Goal: Task Accomplishment & Management: Complete application form

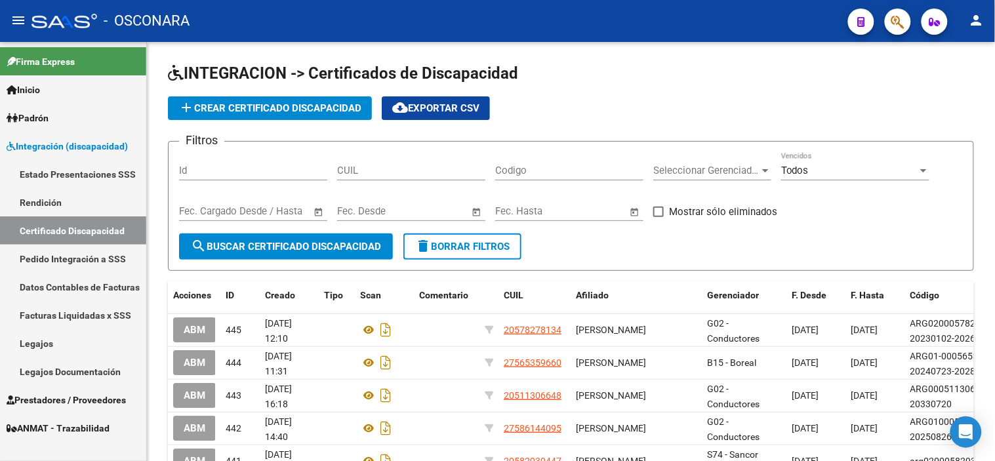
click at [82, 396] on span "Prestadores / Proveedores" at bounding box center [66, 400] width 119 height 14
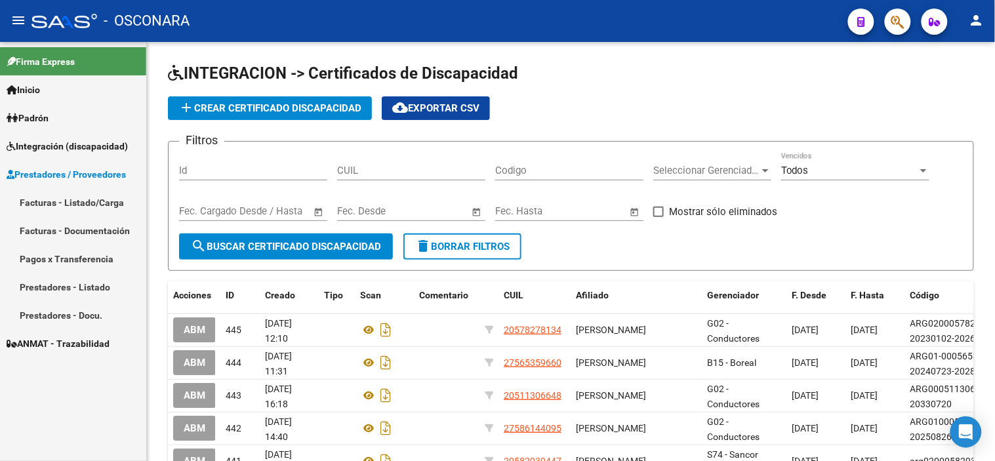
click at [84, 194] on link "Facturas - Listado/Carga" at bounding box center [73, 202] width 146 height 28
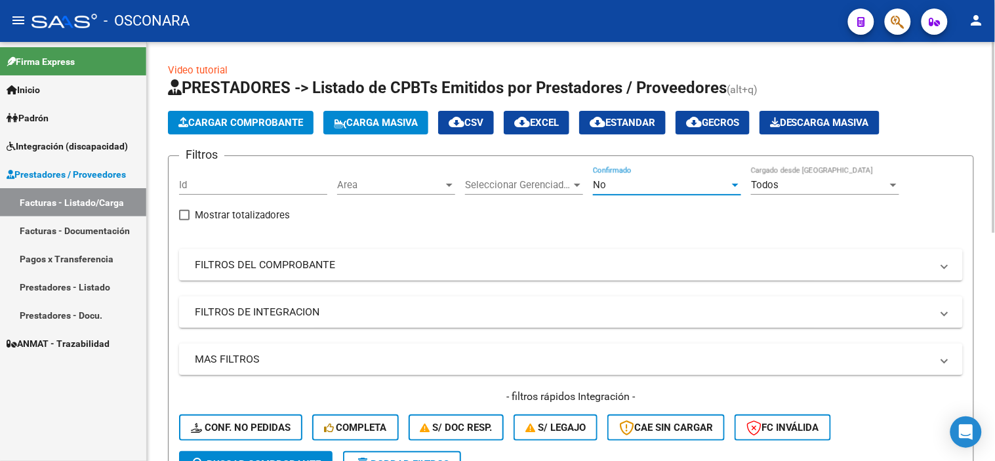
click at [633, 189] on div "No" at bounding box center [661, 185] width 136 height 12
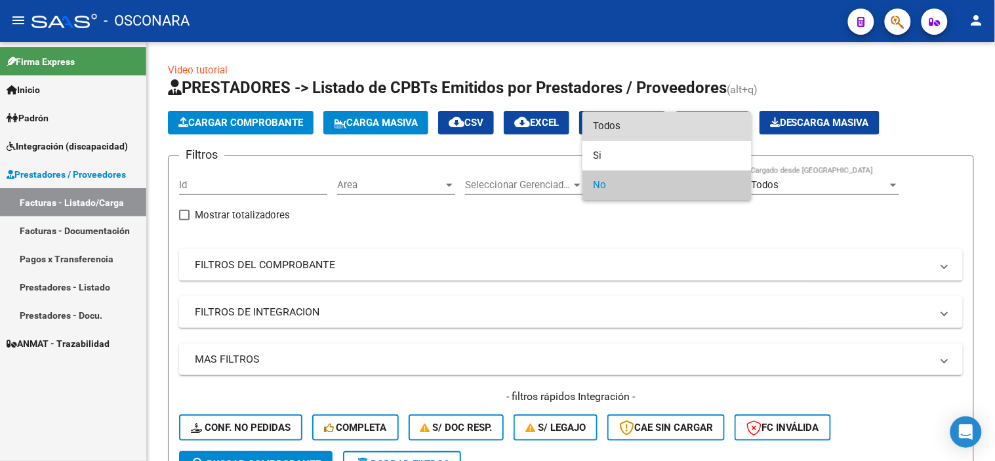
click at [629, 129] on span "Todos" at bounding box center [667, 127] width 148 height 30
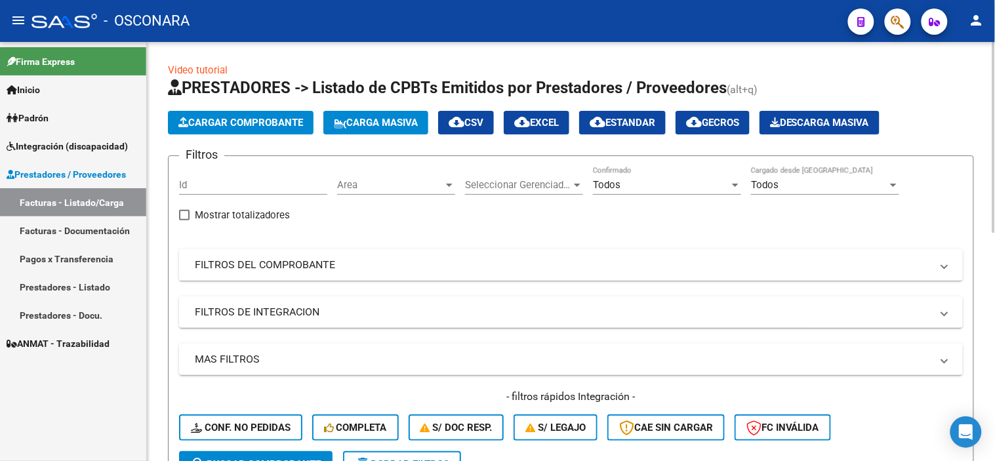
click at [455, 267] on mat-panel-title "FILTROS DEL COMPROBANTE" at bounding box center [563, 265] width 737 height 14
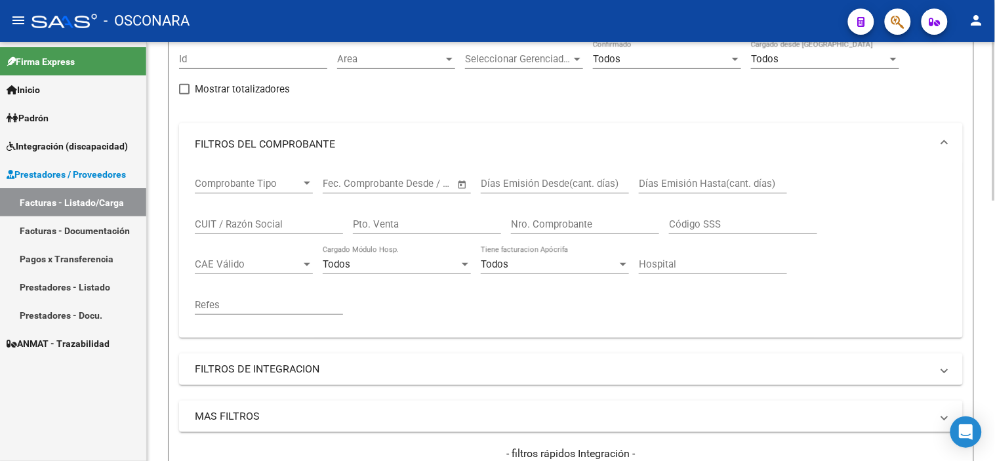
scroll to position [146, 0]
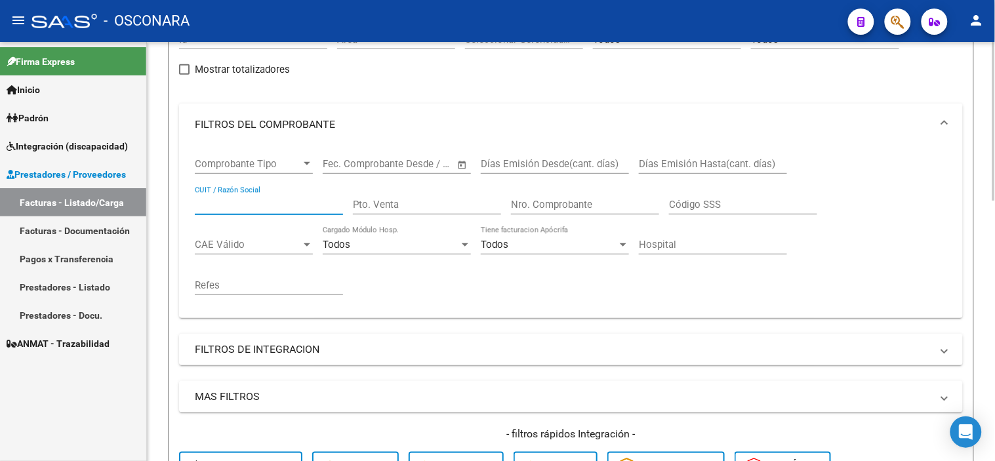
click at [289, 206] on input "CUIT / Razón Social" at bounding box center [269, 205] width 148 height 12
click at [310, 127] on mat-panel-title "FILTROS DEL COMPROBANTE" at bounding box center [563, 124] width 737 height 14
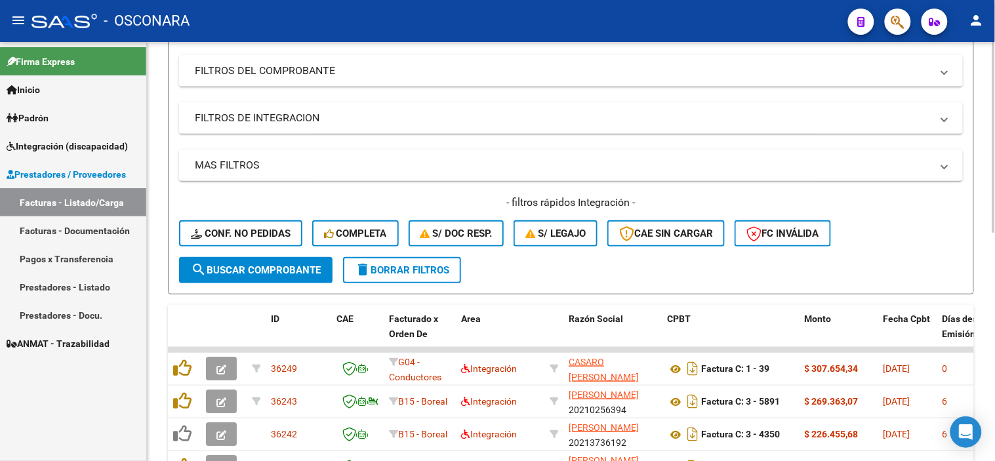
scroll to position [219, 0]
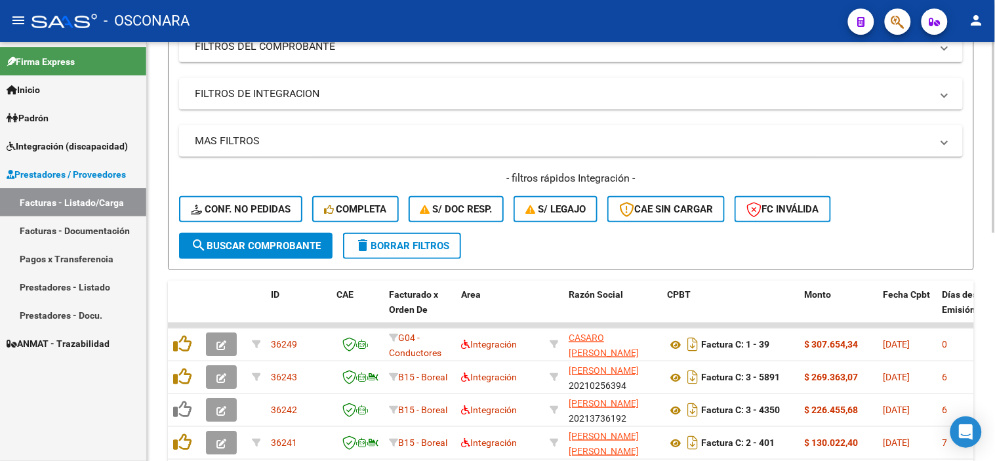
click at [251, 92] on mat-panel-title "FILTROS DE INTEGRACION" at bounding box center [563, 94] width 737 height 14
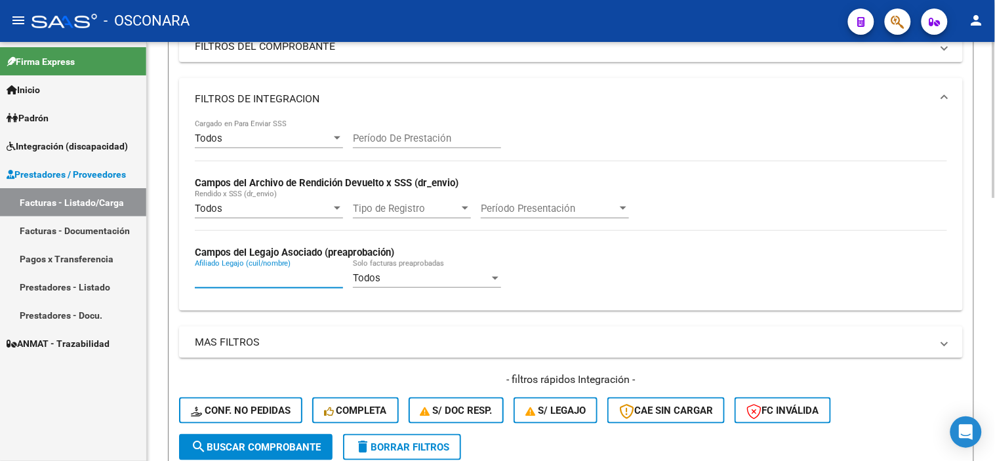
click at [244, 279] on input "Afiliado Legajo (cuil/nombre)" at bounding box center [269, 278] width 148 height 12
paste input "20577393762"
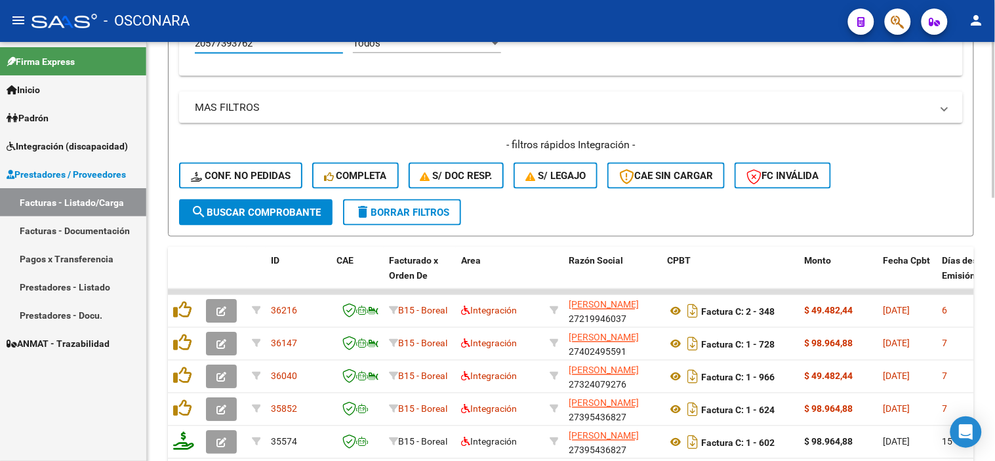
scroll to position [510, 0]
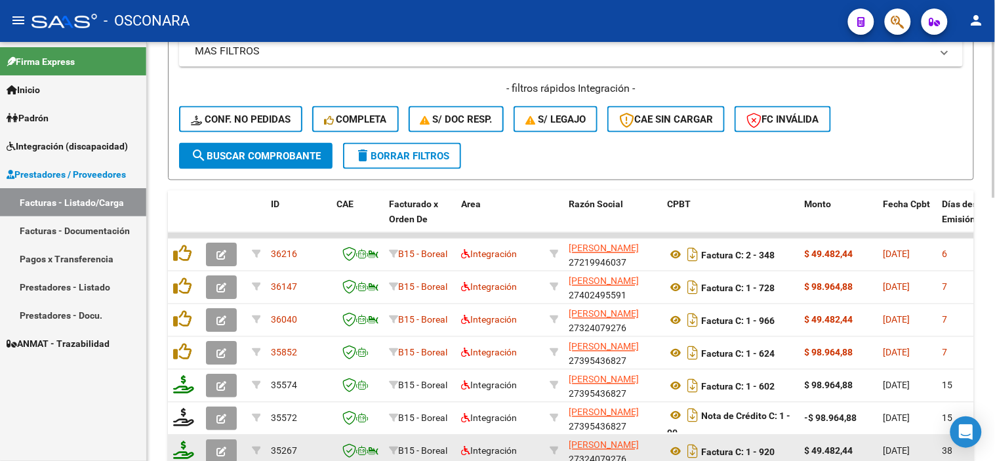
type input "20577393762"
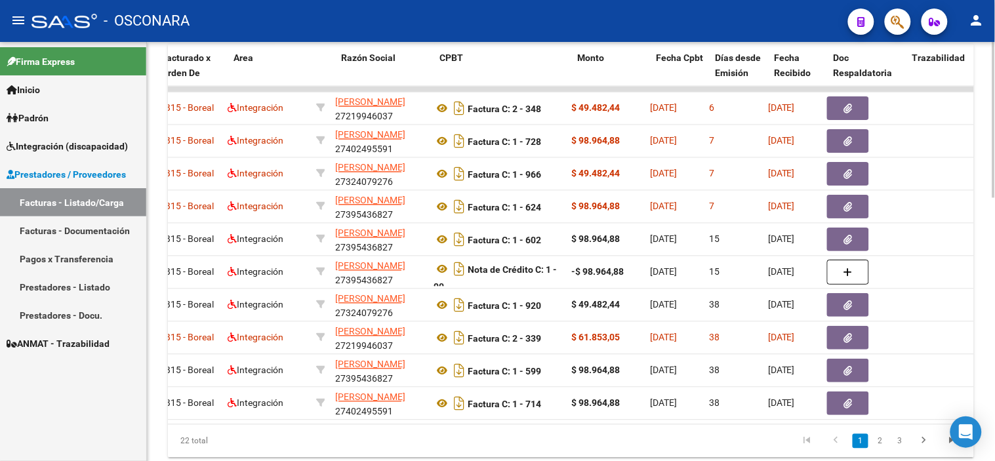
scroll to position [0, 161]
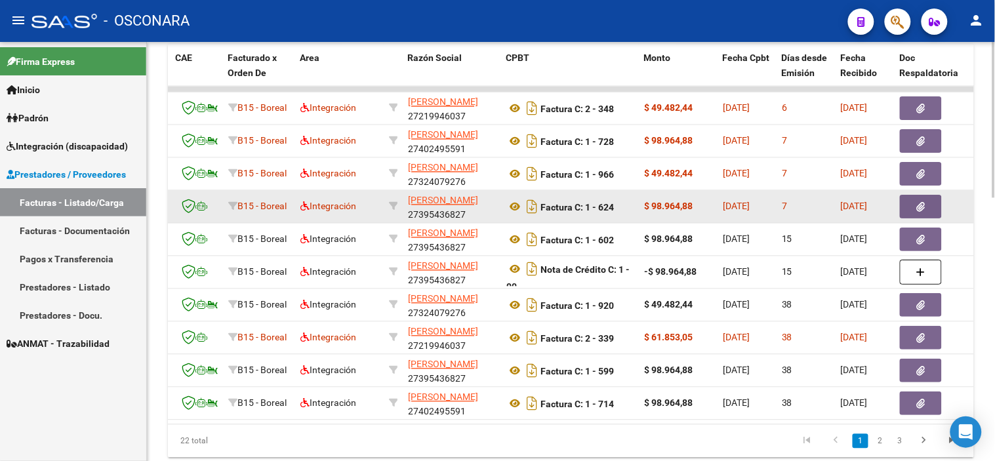
click at [908, 202] on button "button" at bounding box center [921, 208] width 42 height 24
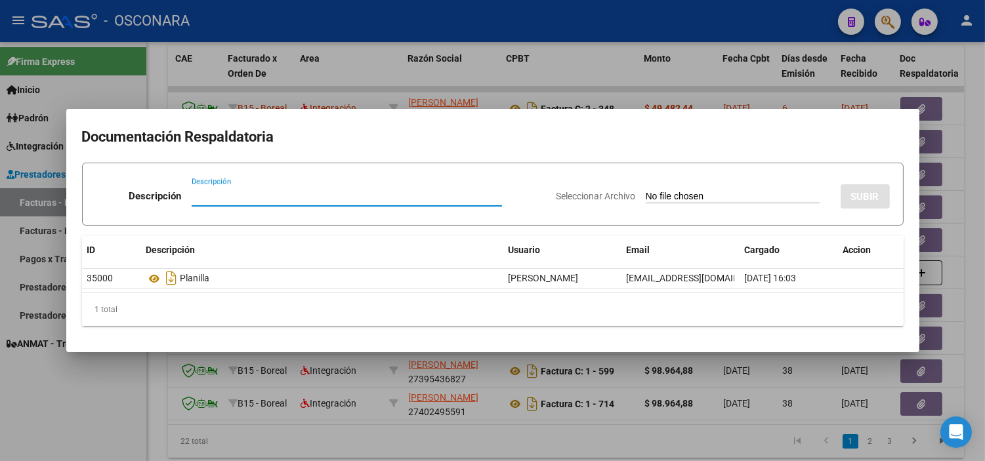
click at [839, 89] on div at bounding box center [492, 230] width 985 height 461
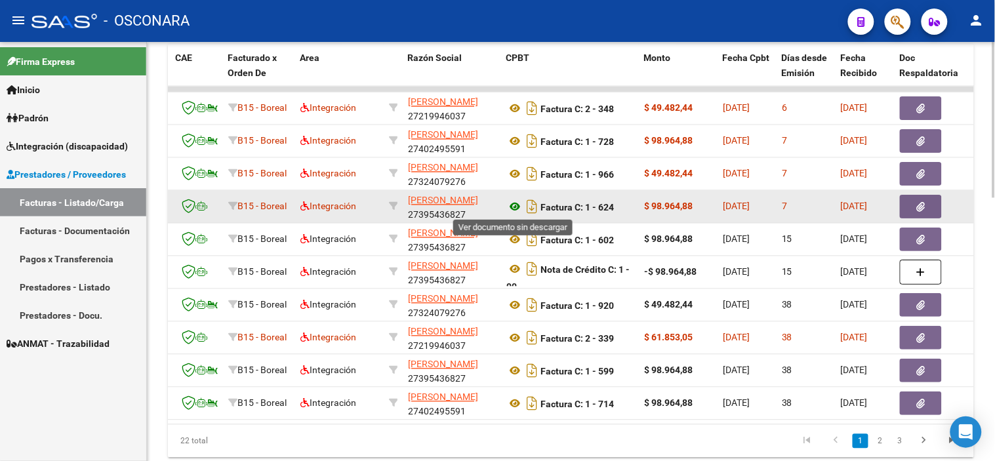
click at [517, 205] on icon at bounding box center [515, 207] width 17 height 16
click at [907, 211] on button "button" at bounding box center [921, 208] width 42 height 24
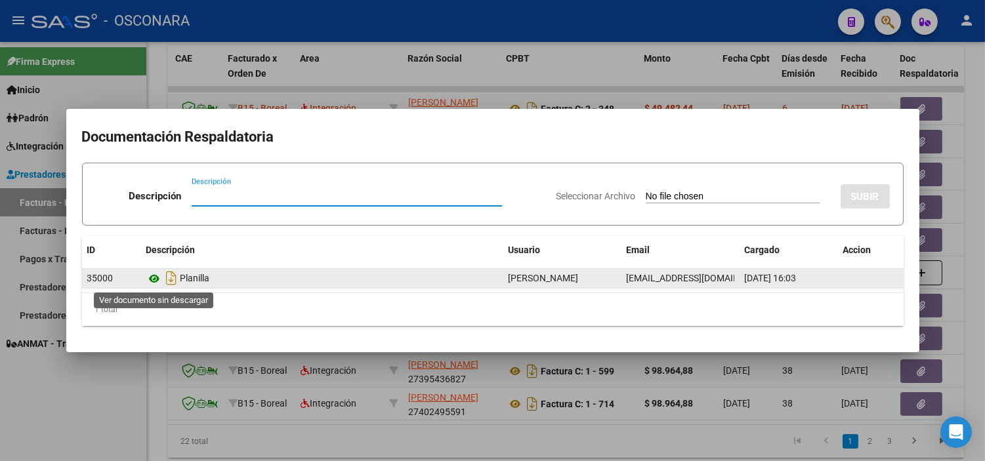
click at [151, 274] on icon at bounding box center [154, 279] width 17 height 16
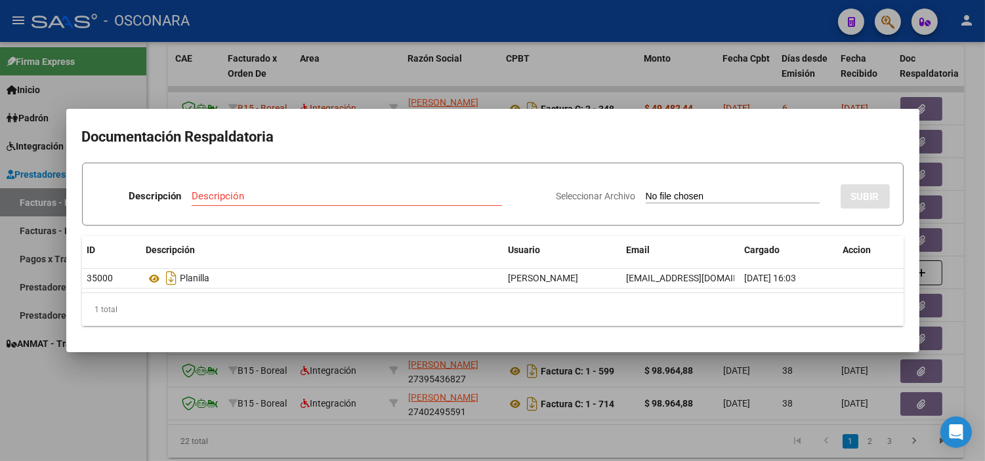
click at [378, 394] on div at bounding box center [492, 230] width 985 height 461
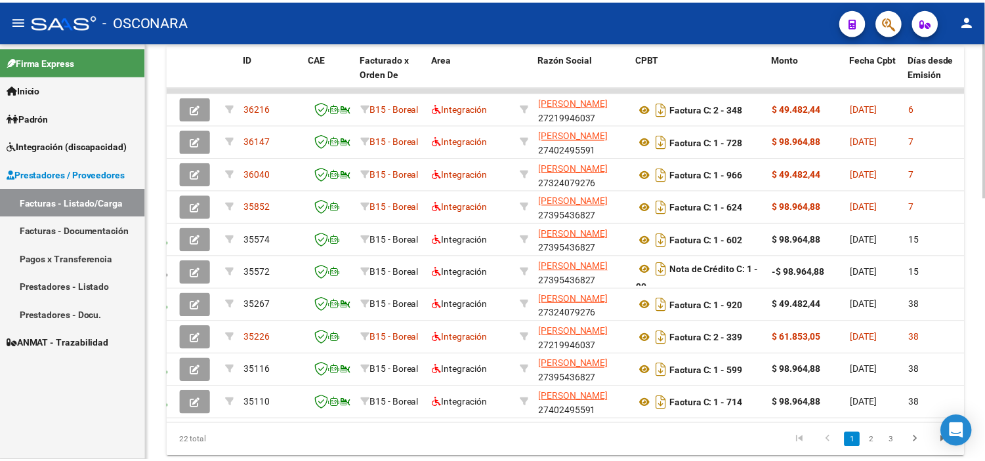
scroll to position [0, 0]
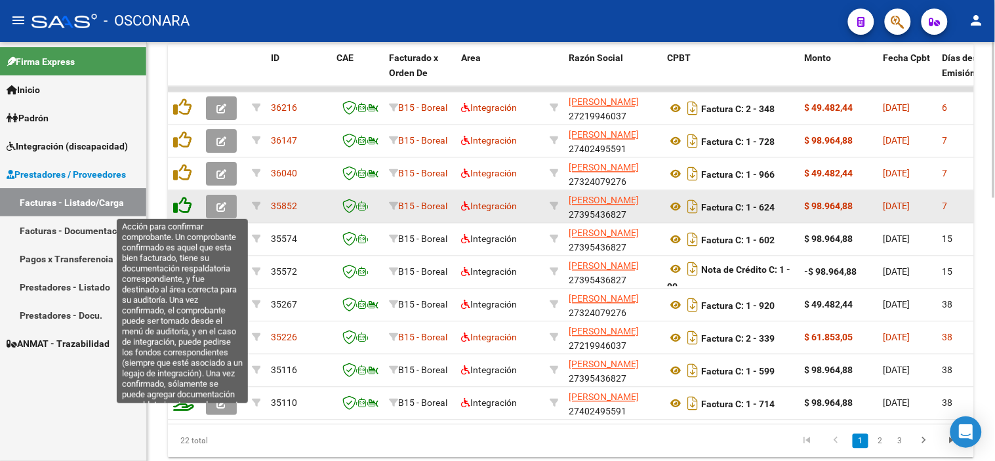
click at [180, 207] on icon at bounding box center [182, 206] width 18 height 18
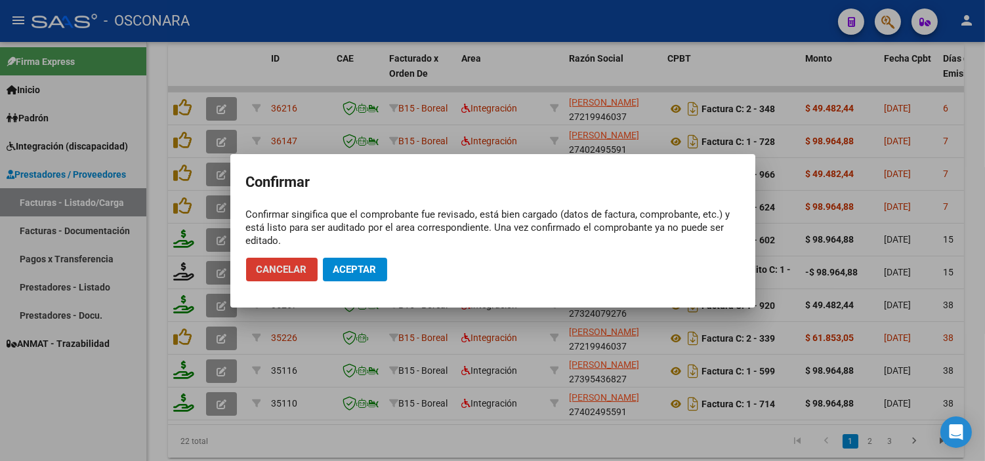
click at [341, 264] on span "Aceptar" at bounding box center [354, 270] width 43 height 12
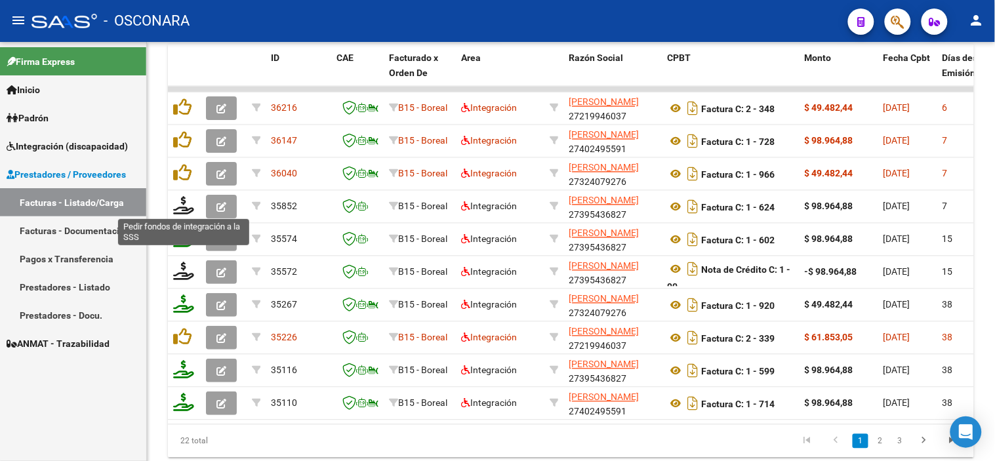
click at [185, 205] on icon at bounding box center [183, 206] width 21 height 18
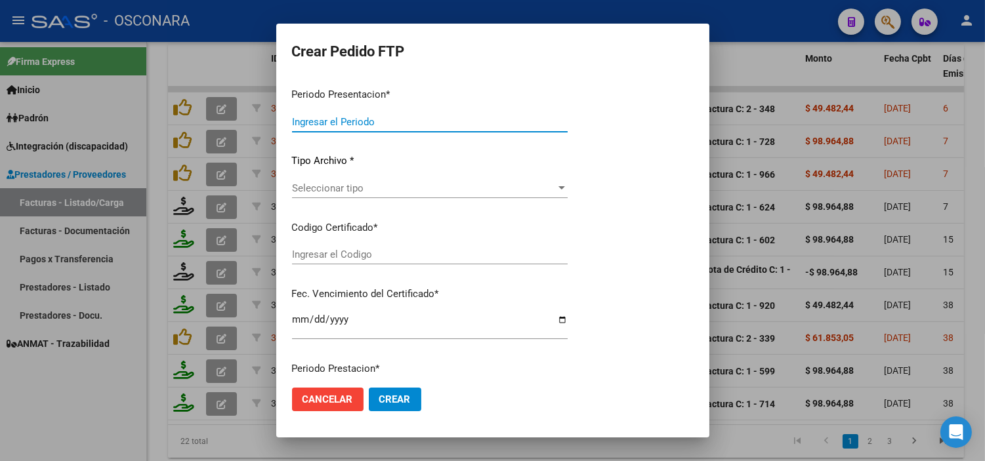
type input "202509"
type input "$ 98.964,88"
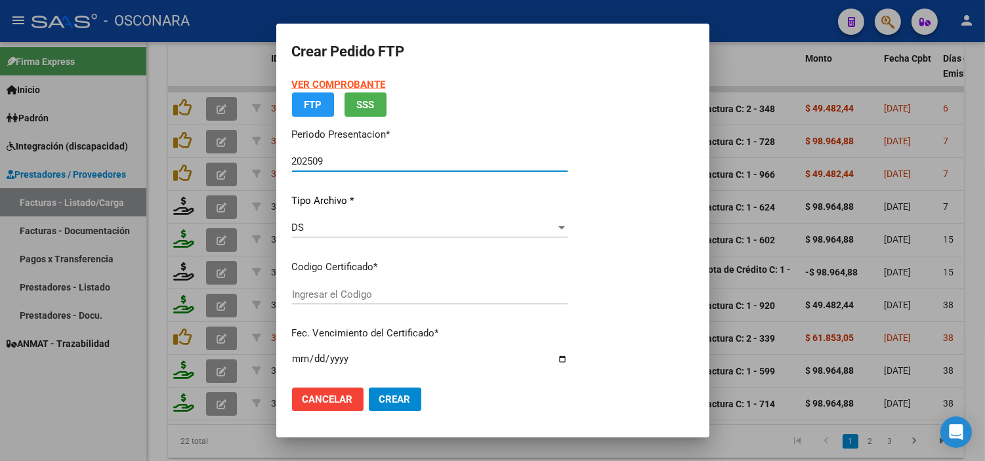
type input "ARG0200057739376-20241127-20281127"
type input "[DATE]"
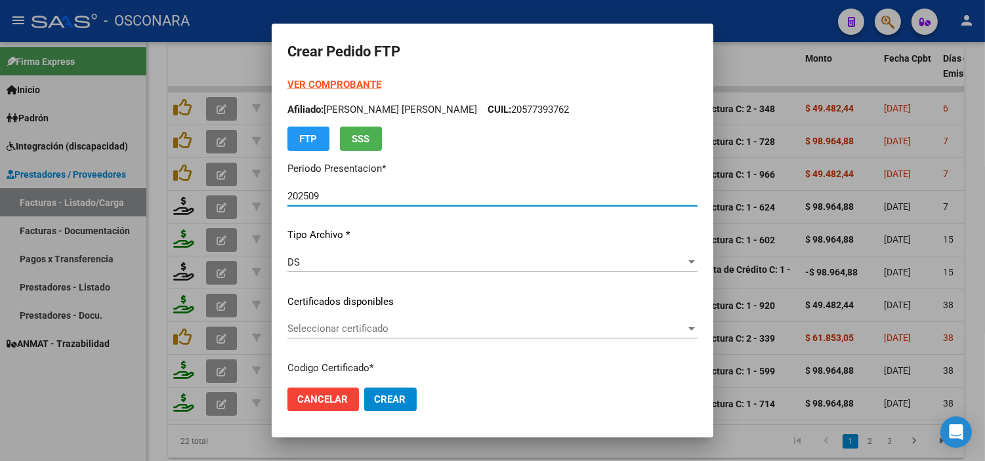
click at [428, 326] on span "Seleccionar certificado" at bounding box center [486, 329] width 398 height 12
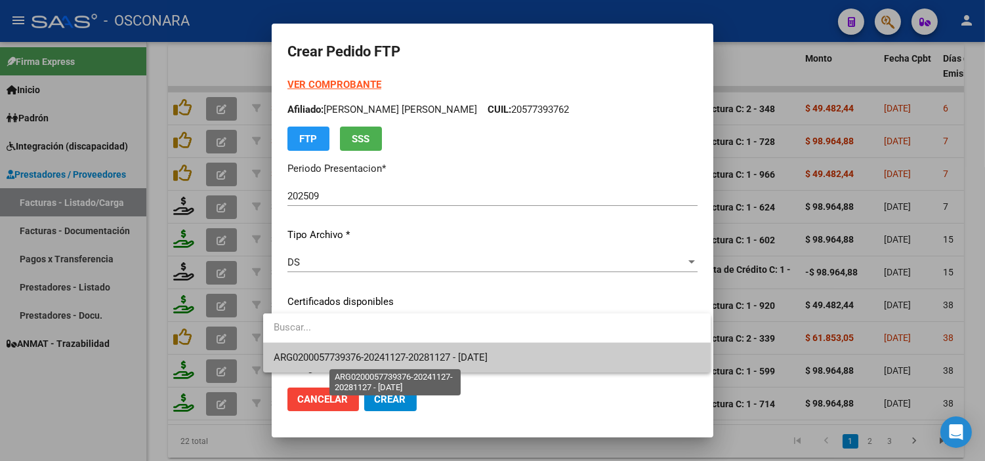
click at [429, 357] on span "ARG0200057739376-20241127-20281127 - [DATE]" at bounding box center [381, 358] width 214 height 12
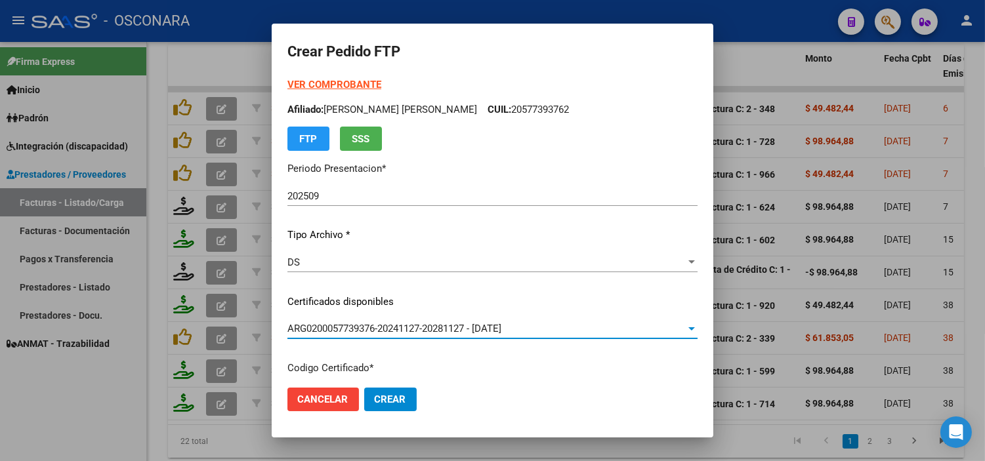
click at [430, 281] on div "DS Seleccionar tipo" at bounding box center [492, 269] width 410 height 32
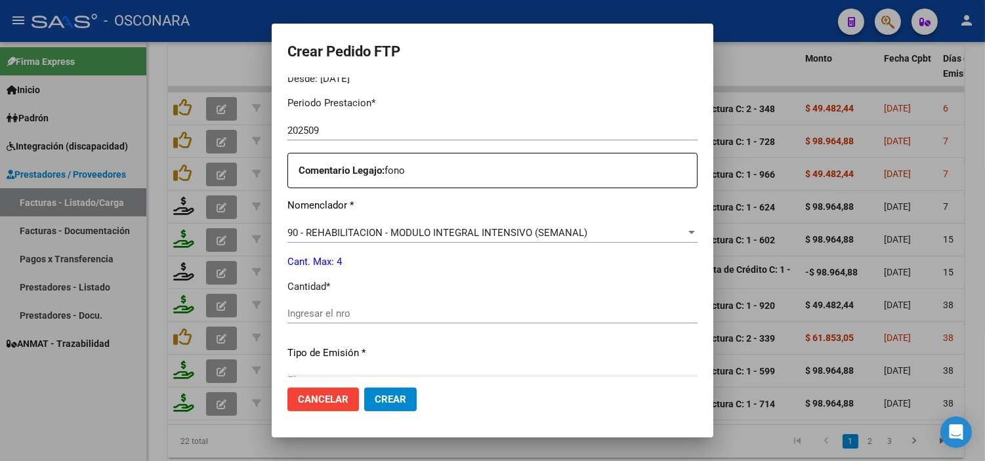
scroll to position [437, 0]
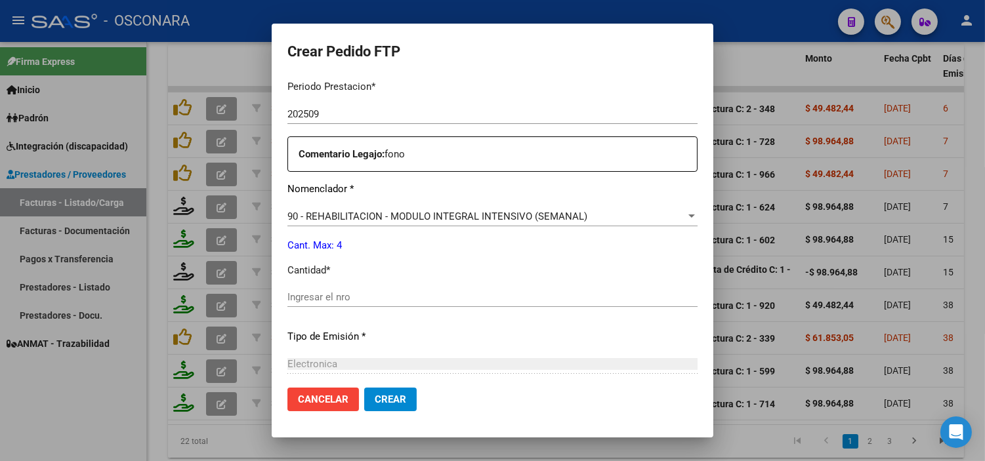
click at [287, 296] on input "Ingresar el nro" at bounding box center [492, 297] width 410 height 12
type input "4"
click at [348, 280] on div "Periodo Prestacion * 202509 Ingresar el Periodo Prestacion Comentario Legajo: f…" at bounding box center [492, 294] width 410 height 449
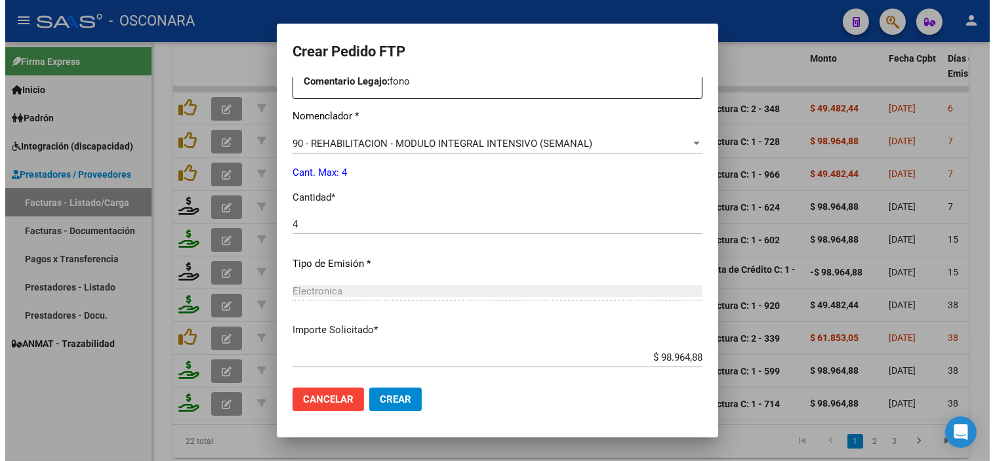
scroll to position [578, 0]
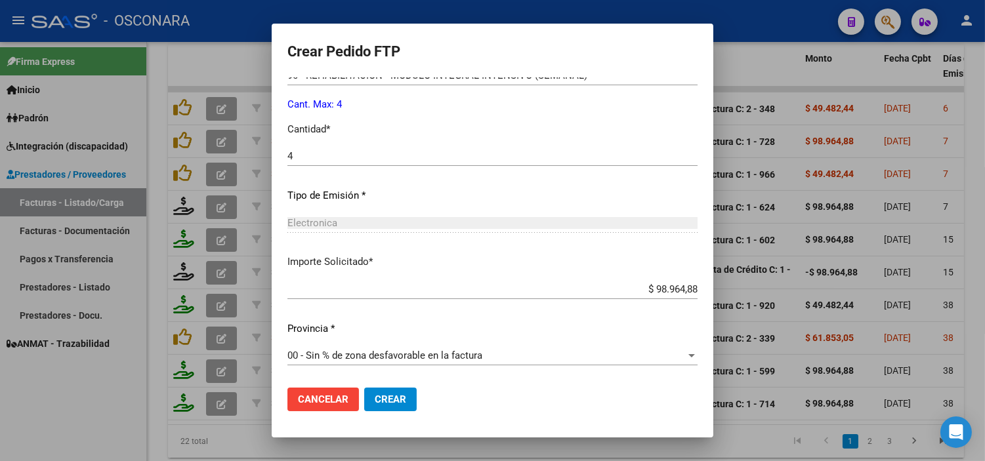
click at [386, 404] on span "Crear" at bounding box center [390, 400] width 31 height 12
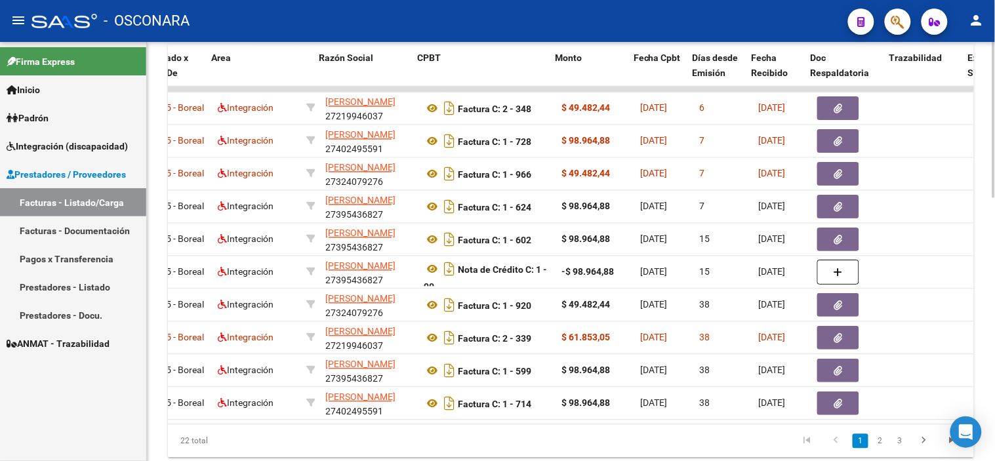
scroll to position [0, 274]
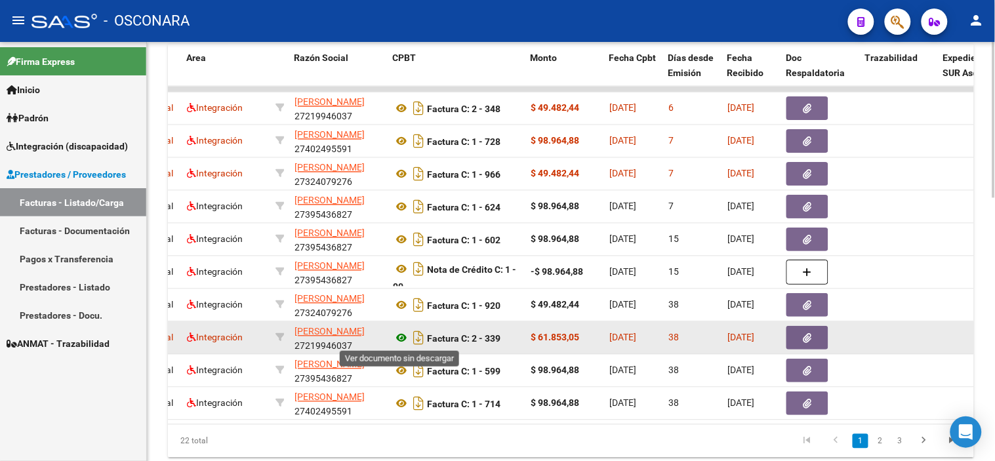
click at [400, 335] on icon at bounding box center [401, 339] width 17 height 16
click at [801, 336] on button "button" at bounding box center [808, 339] width 42 height 24
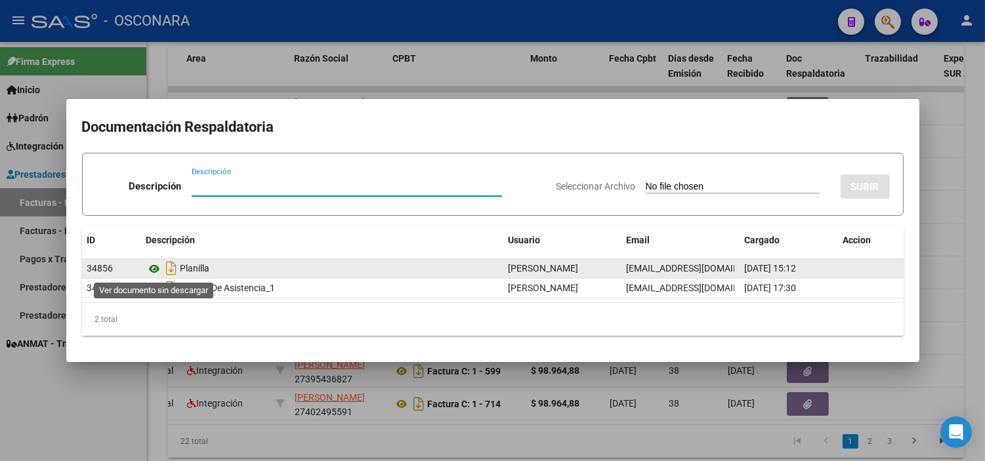
click at [154, 267] on icon at bounding box center [154, 269] width 17 height 16
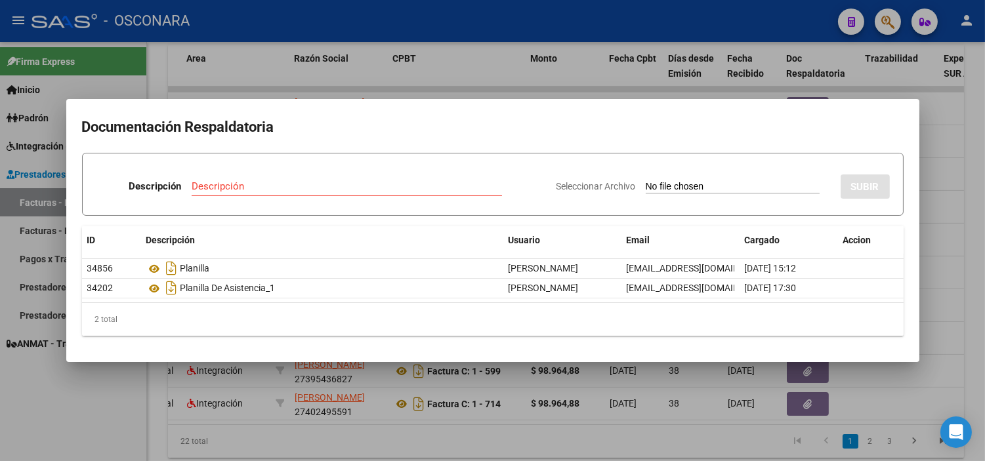
click at [295, 423] on div at bounding box center [492, 230] width 985 height 461
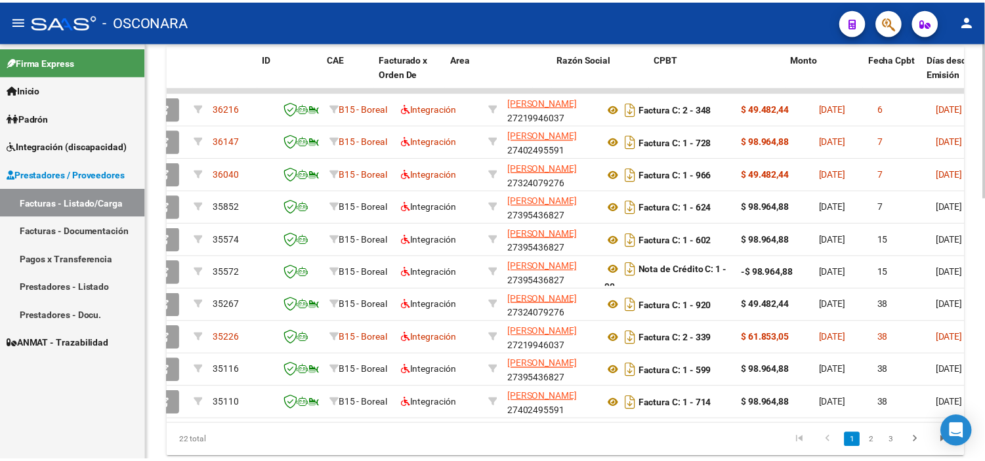
scroll to position [0, 0]
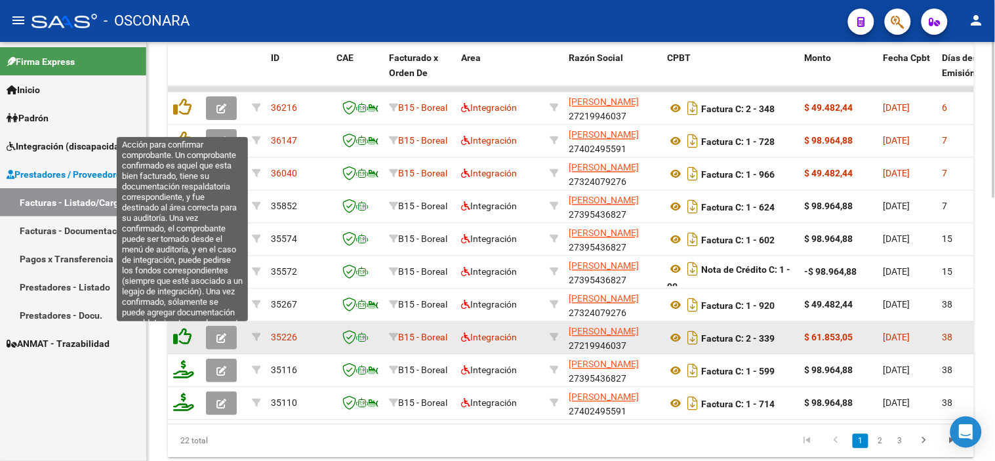
click at [180, 338] on icon at bounding box center [182, 337] width 18 height 18
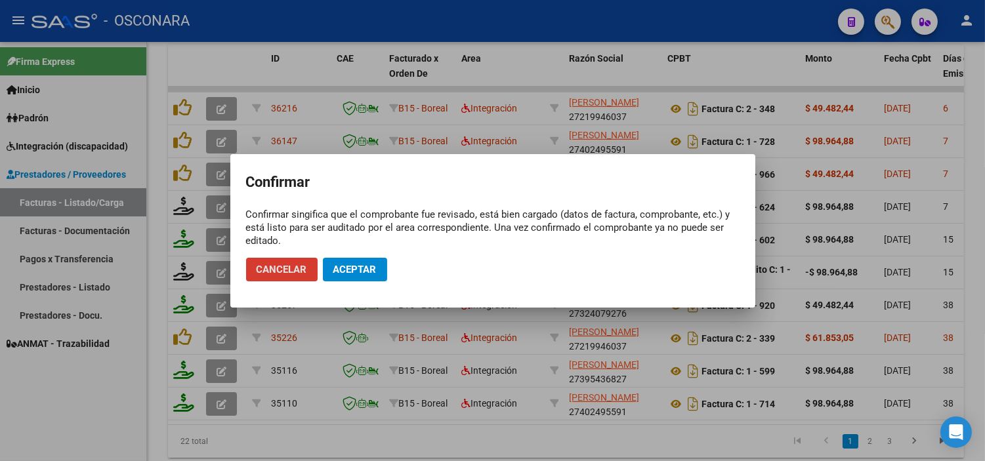
click at [358, 268] on span "Aceptar" at bounding box center [354, 270] width 43 height 12
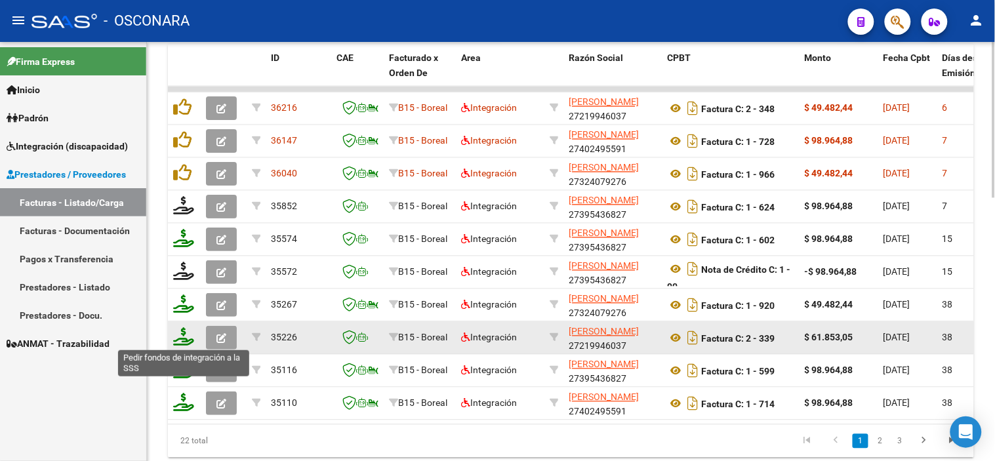
click at [182, 333] on icon at bounding box center [183, 337] width 21 height 18
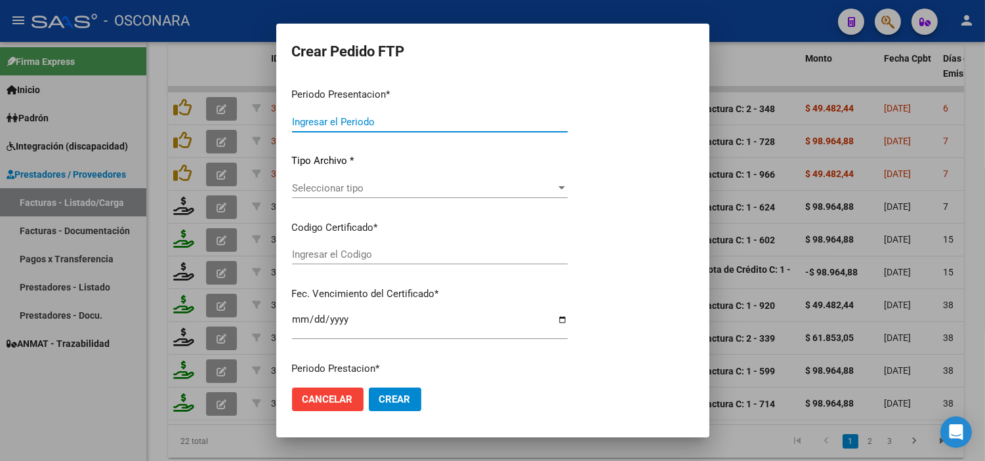
type input "202509"
type input "202508"
type input "$ 61.853,05"
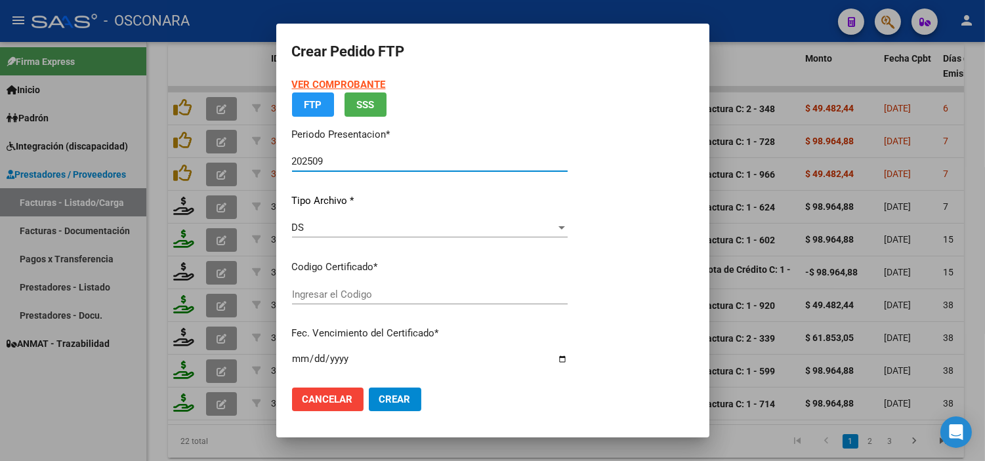
type input "ARG0200057739376-20241127-20281127"
type input "[DATE]"
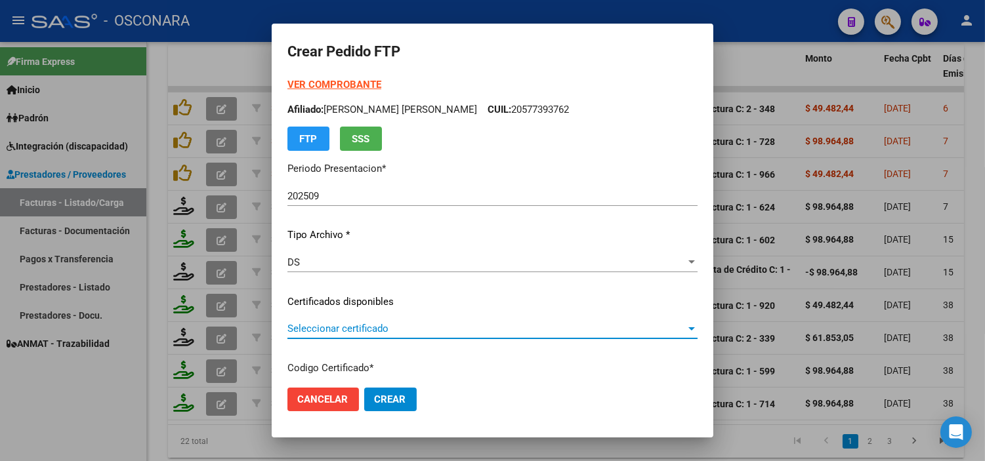
click at [381, 327] on span "Seleccionar certificado" at bounding box center [486, 329] width 398 height 12
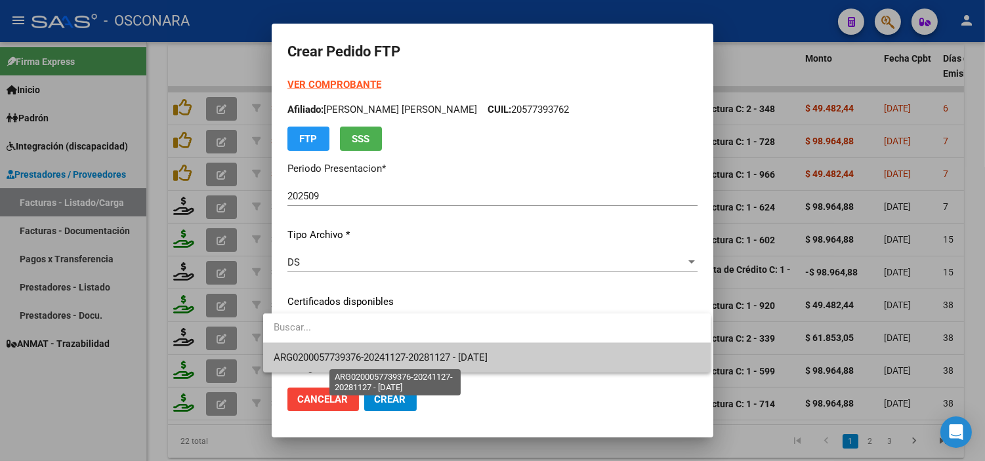
click at [401, 362] on span "ARG0200057739376-20241127-20281127 - [DATE]" at bounding box center [381, 358] width 214 height 12
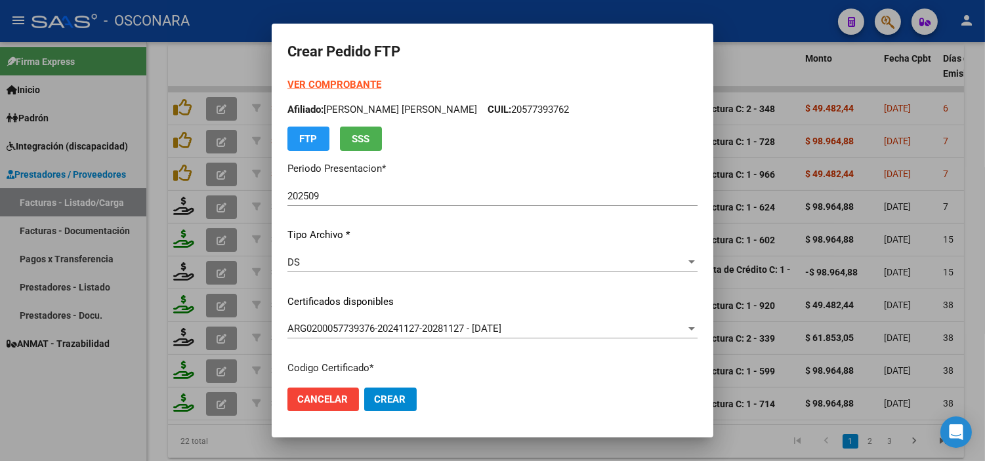
click at [407, 299] on p "Certificados disponibles" at bounding box center [492, 302] width 410 height 15
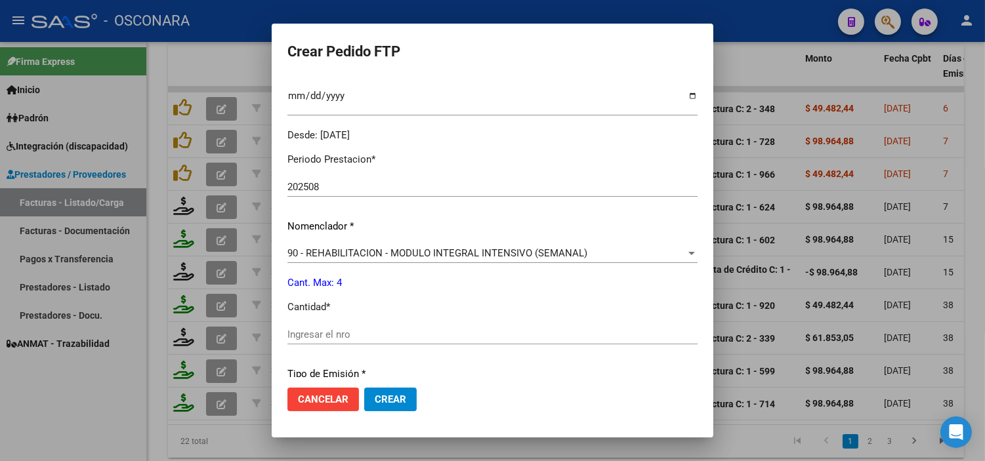
scroll to position [437, 0]
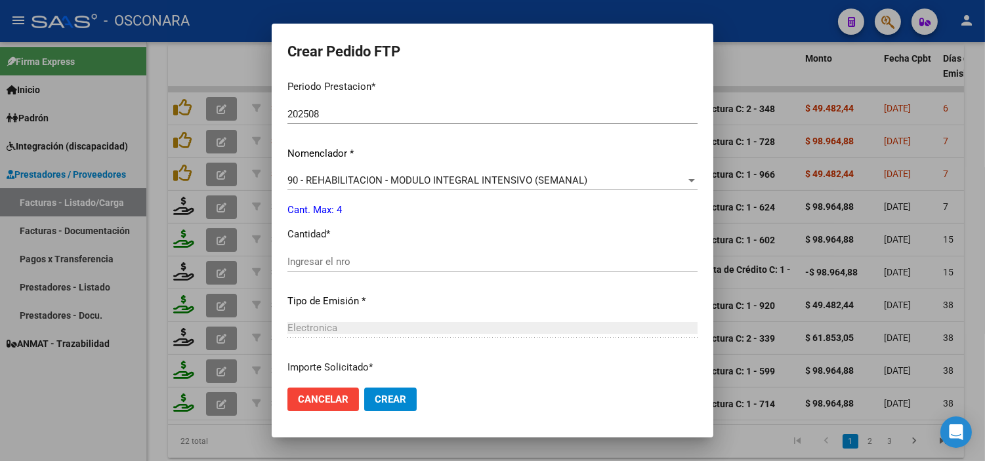
click at [350, 266] on input "Ingresar el nro" at bounding box center [492, 262] width 410 height 12
type input "4"
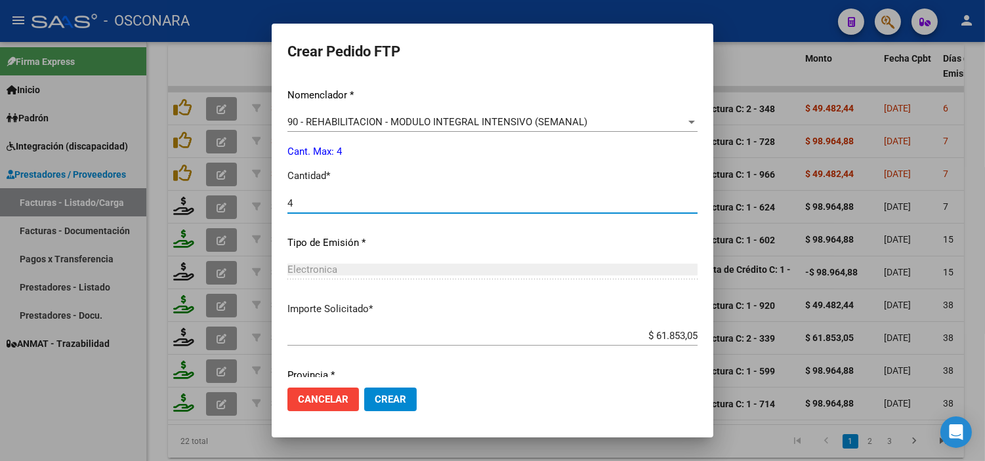
scroll to position [542, 0]
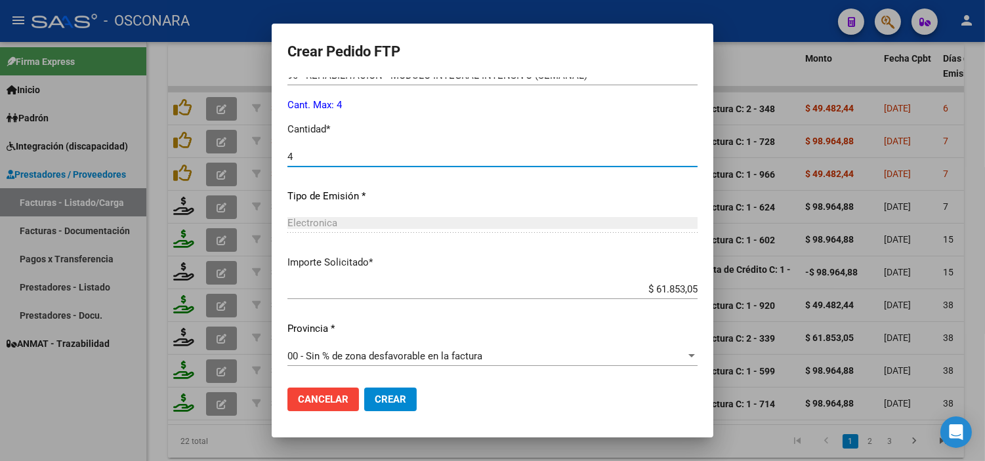
click at [375, 397] on span "Crear" at bounding box center [390, 400] width 31 height 12
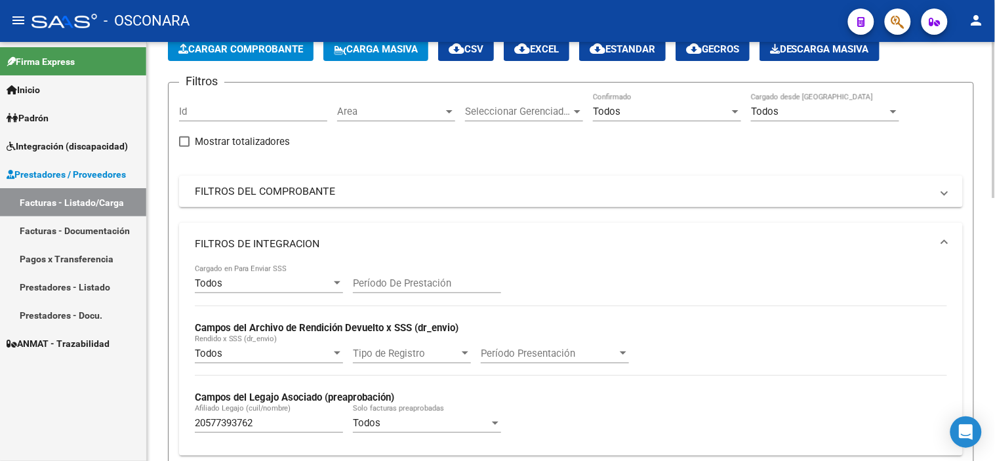
scroll to position [73, 0]
click at [253, 428] on input "20577393762" at bounding box center [269, 424] width 148 height 12
paste input "7560605833"
type input "27560605833"
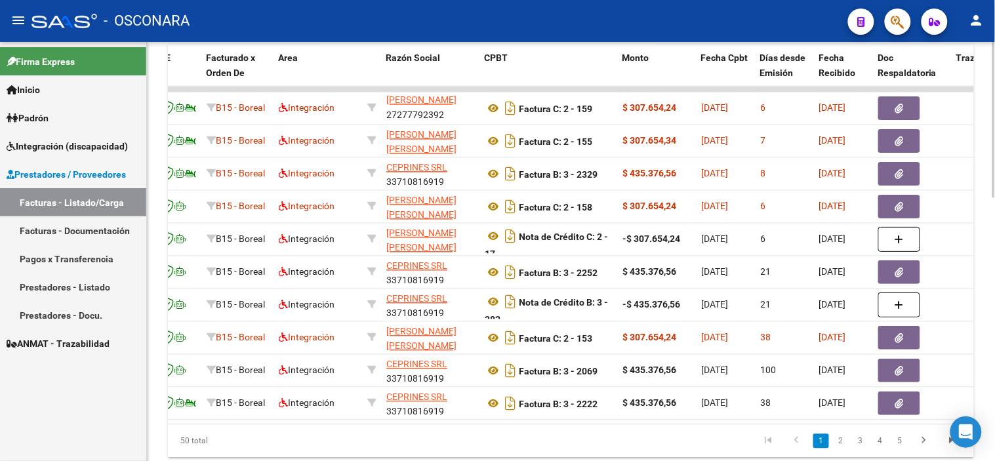
scroll to position [0, 212]
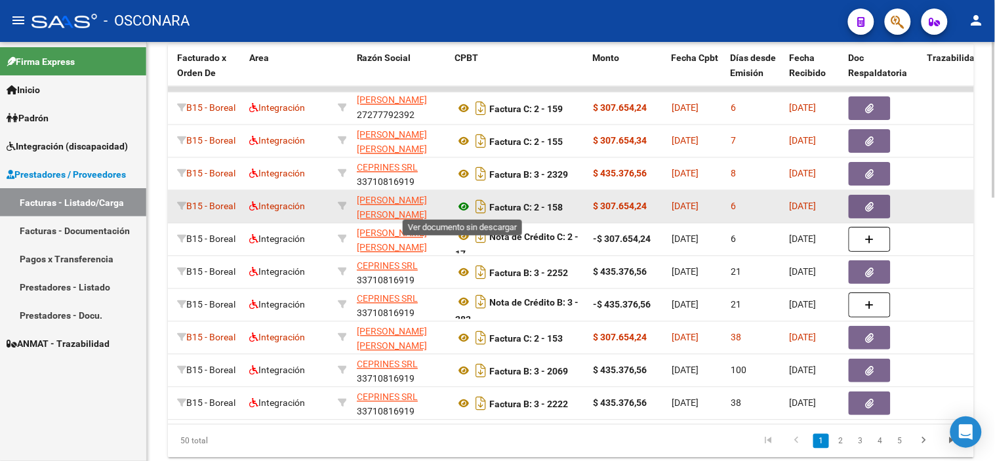
click at [465, 202] on icon at bounding box center [463, 207] width 17 height 16
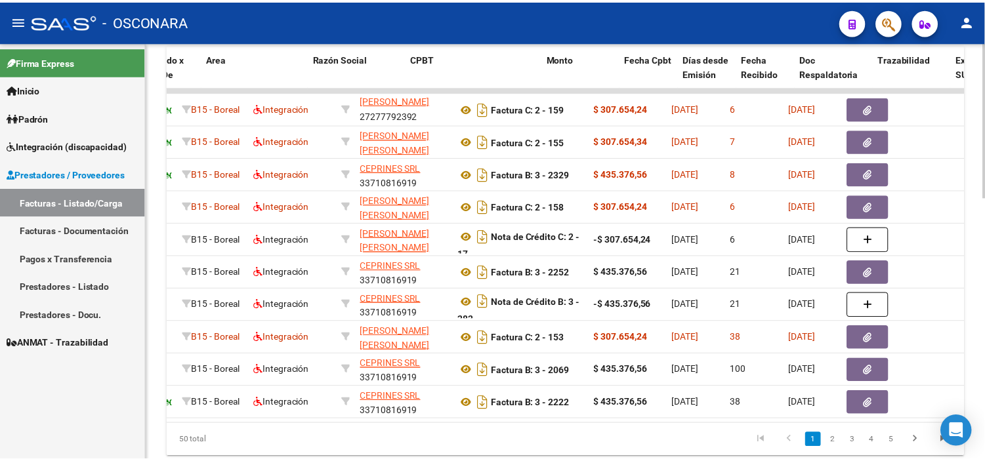
scroll to position [0, 325]
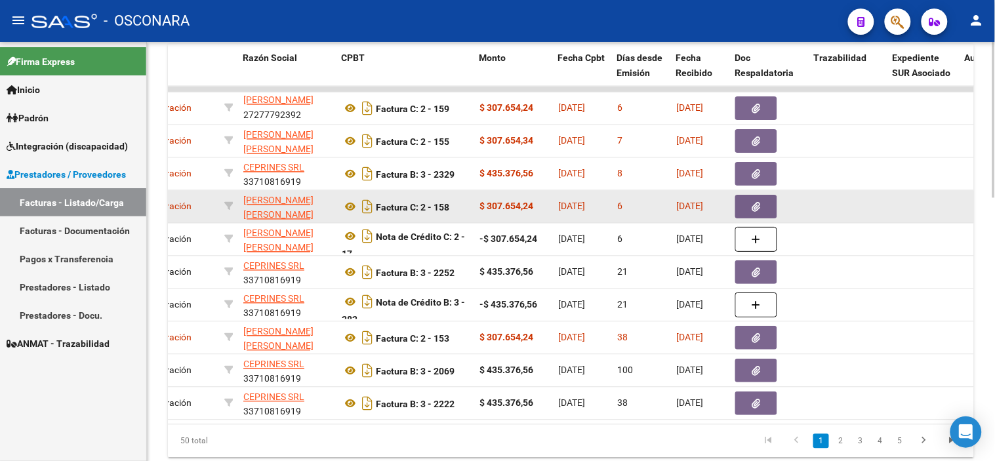
click at [748, 206] on button "button" at bounding box center [757, 208] width 42 height 24
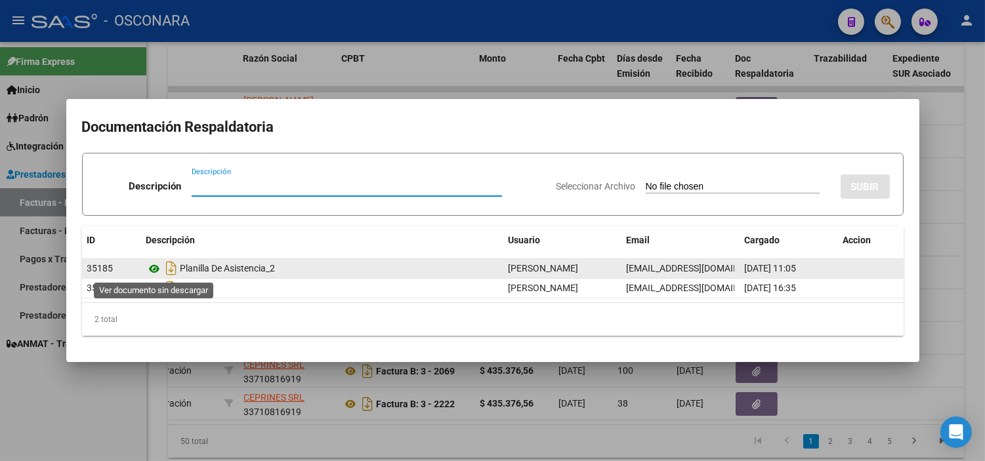
click at [150, 266] on icon at bounding box center [154, 269] width 17 height 16
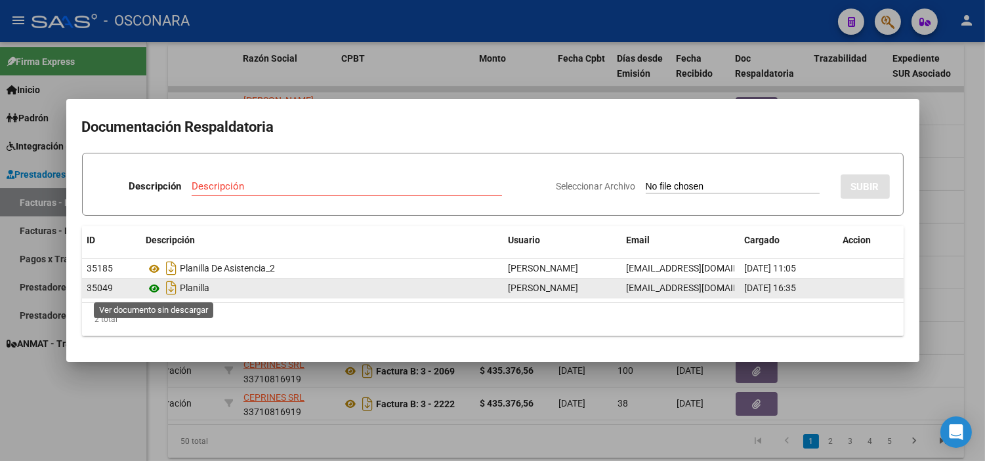
click at [152, 293] on icon at bounding box center [154, 289] width 17 height 16
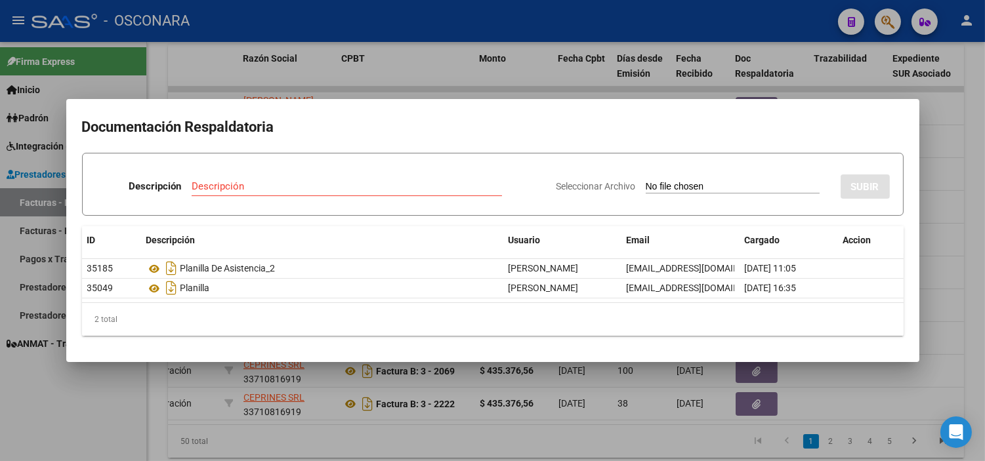
click at [205, 383] on div at bounding box center [492, 230] width 985 height 461
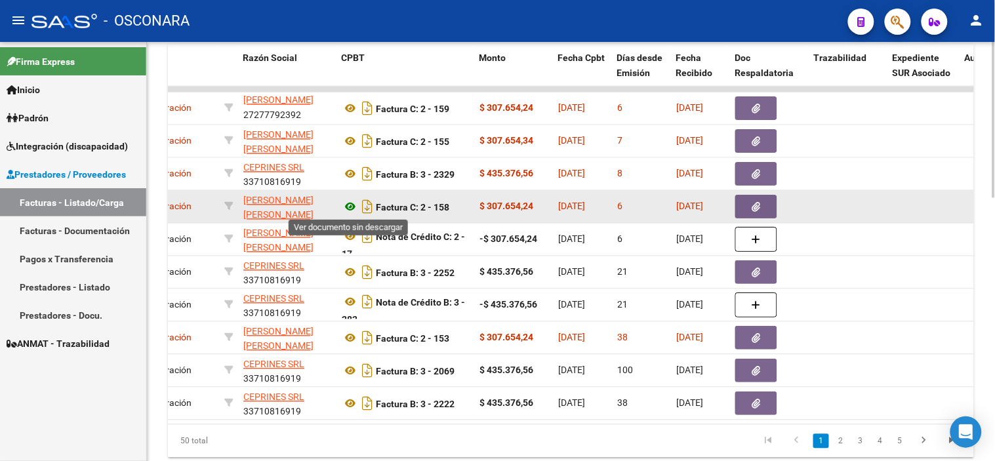
click at [346, 208] on icon at bounding box center [350, 207] width 17 height 16
click at [751, 210] on button "button" at bounding box center [757, 208] width 42 height 24
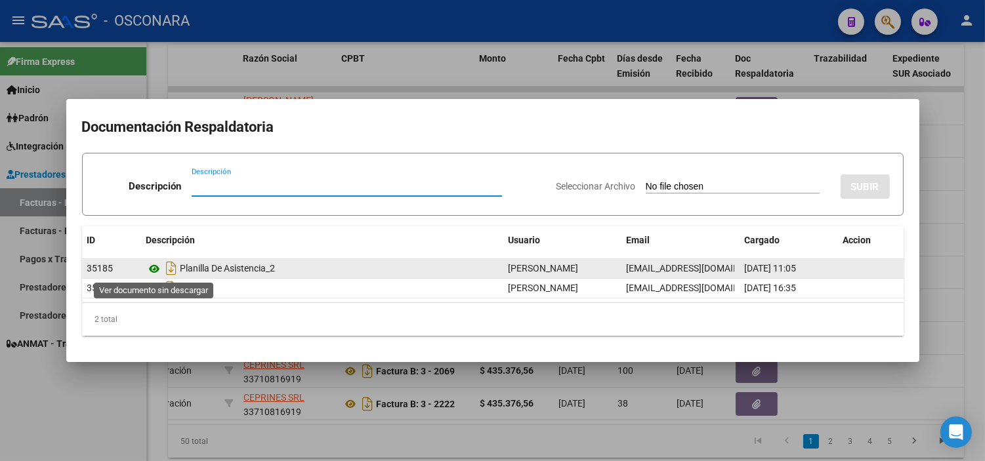
click at [159, 263] on icon at bounding box center [154, 269] width 17 height 16
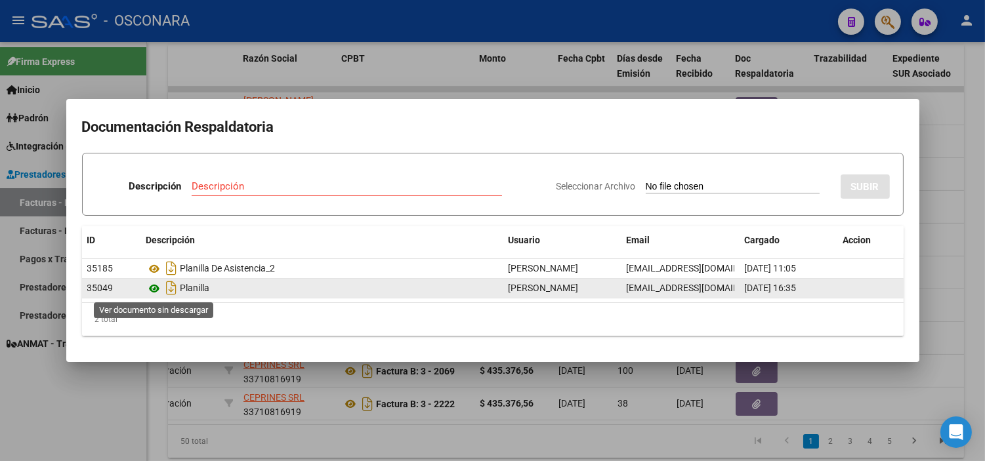
click at [159, 291] on icon at bounding box center [154, 289] width 17 height 16
